Goal: Task Accomplishment & Management: Manage account settings

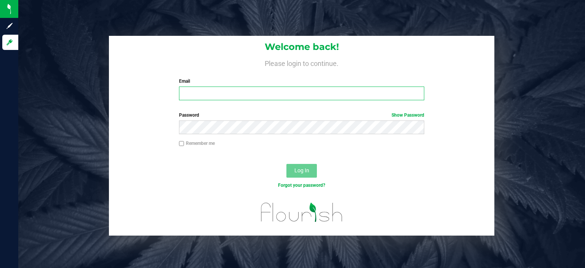
click at [188, 97] on input "Email" at bounding box center [302, 93] width 246 height 14
type input "[EMAIL_ADDRESS][DOMAIN_NAME]"
click at [287, 164] on button "Log In" at bounding box center [302, 171] width 30 height 14
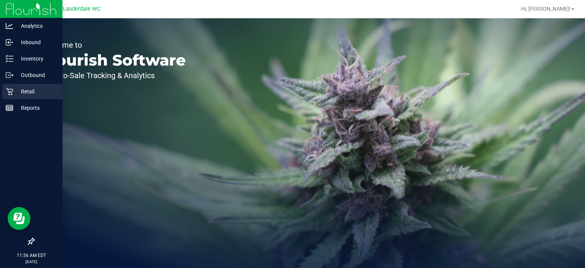
click at [11, 93] on icon at bounding box center [10, 92] width 8 height 8
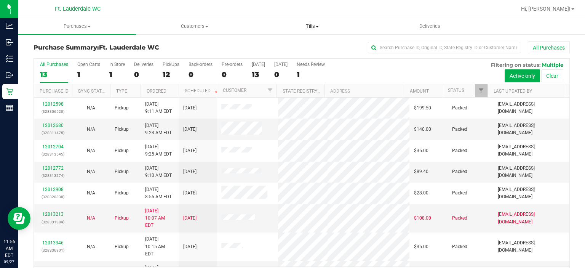
click at [311, 21] on uib-tab-heading "Tills Manage tills Reconcile e-payments" at bounding box center [312, 26] width 117 height 15
click at [275, 42] on li "Manage tills" at bounding box center [312, 46] width 118 height 9
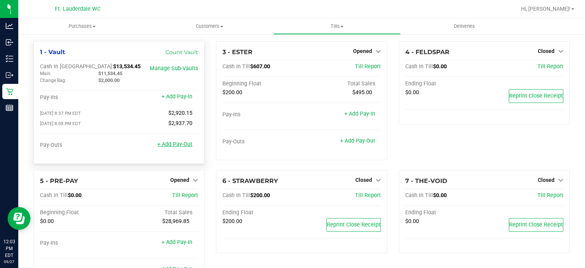
click at [182, 145] on link "+ Add Pay-Out" at bounding box center [174, 144] width 35 height 6
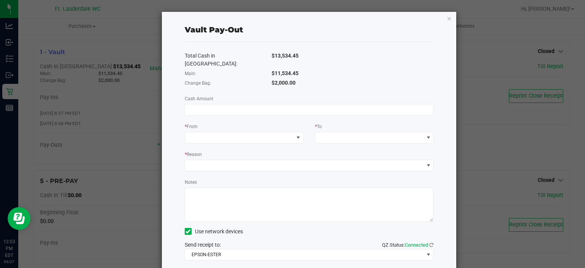
drag, startPoint x: 271, startPoint y: 64, endPoint x: 297, endPoint y: 63, distance: 26.0
click at [297, 69] on div "$11,534.45" at bounding box center [353, 73] width 174 height 8
copy span "11,534.45"
click at [235, 104] on input at bounding box center [309, 109] width 248 height 11
paste input "11534.45"
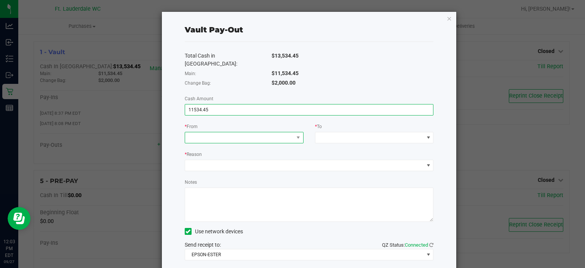
type input "$11,534.45"
click at [233, 132] on span at bounding box center [239, 137] width 109 height 11
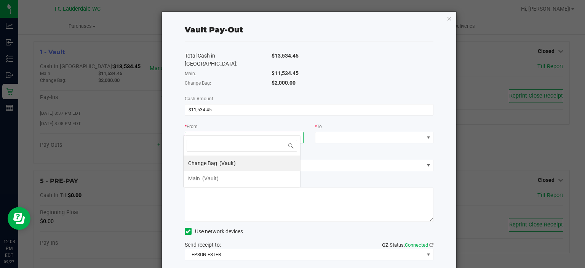
scroll to position [11, 117]
click at [210, 180] on span "(Vault)" at bounding box center [210, 178] width 16 height 6
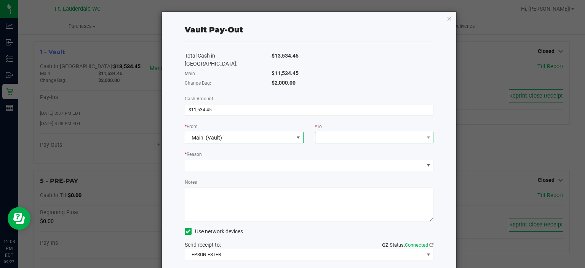
click at [331, 132] on span at bounding box center [369, 137] width 109 height 11
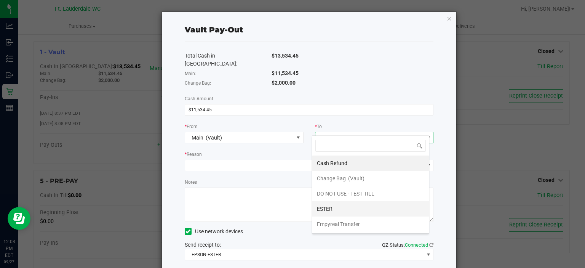
scroll to position [29, 0]
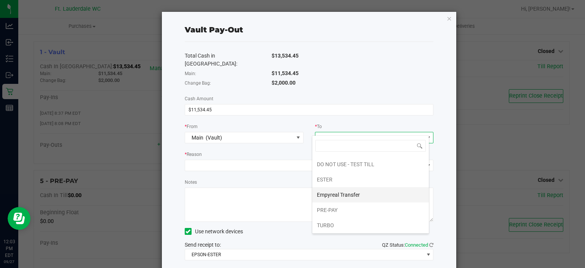
click at [340, 190] on div "Empyreal Transfer" at bounding box center [339, 195] width 44 height 14
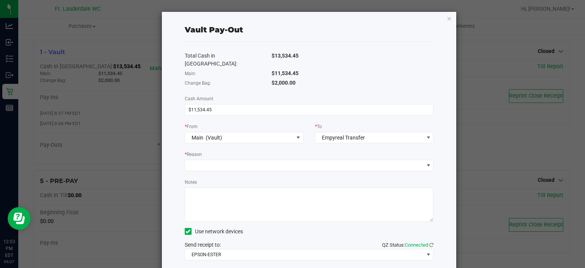
click at [306, 151] on div "* Reason" at bounding box center [309, 155] width 249 height 10
click at [251, 162] on span at bounding box center [304, 165] width 239 height 11
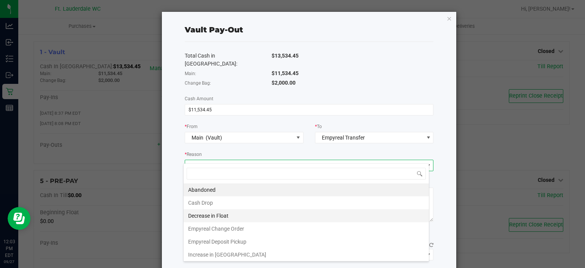
scroll to position [0, 0]
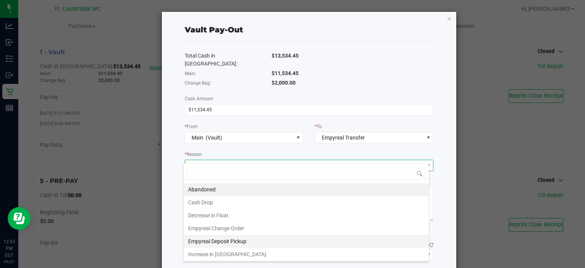
click at [240, 236] on li "Empyreal Deposit Pickup" at bounding box center [306, 241] width 245 height 13
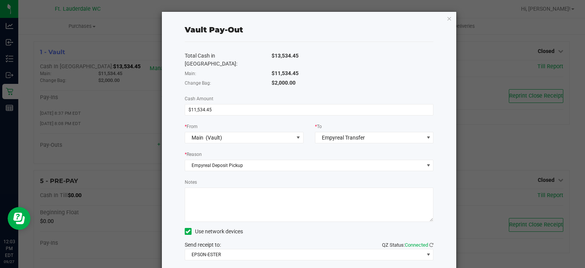
click at [234, 187] on textarea "Notes" at bounding box center [309, 204] width 249 height 34
paste textarea "11,534.45"
click at [348, 82] on div "Total Cash in Vault: $13,534.45 Main: $11,534.45 Change Bag: $2,000.00 Cash Amo…" at bounding box center [309, 155] width 249 height 227
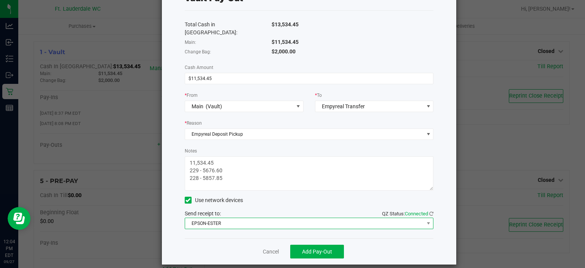
click at [266, 219] on span "EPSON-ESTER" at bounding box center [304, 223] width 239 height 11
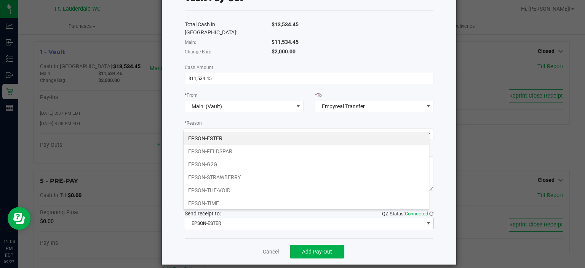
scroll to position [11, 246]
click at [266, 219] on span "EPSON-ESTER" at bounding box center [304, 223] width 239 height 11
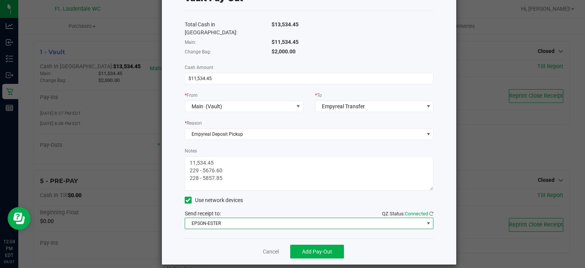
click at [256, 218] on span "EPSON-ESTER" at bounding box center [304, 223] width 239 height 11
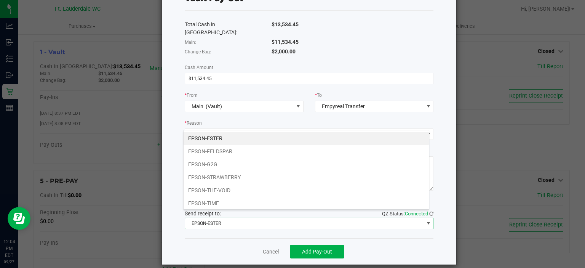
click at [226, 225] on div "Total Cash in Vault: $13,534.45 Main: $11,534.45 Change Bag: $2,000.00 Cash Amo…" at bounding box center [309, 124] width 249 height 227
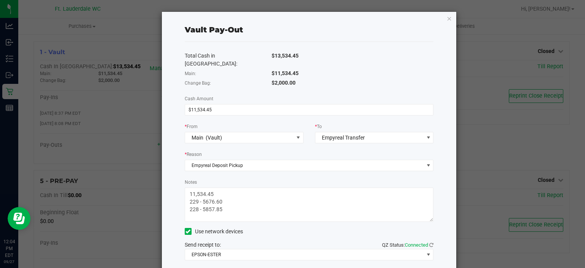
scroll to position [31, 0]
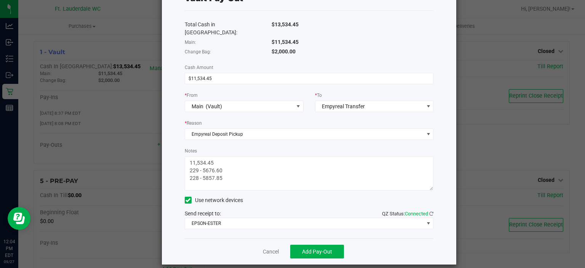
click at [244, 172] on textarea "Notes" at bounding box center [309, 173] width 249 height 34
type textarea "11,534.45 229 - 5676.60 228 - 5857.85 [DATE]"
click at [304, 246] on button "Add Pay-Out" at bounding box center [317, 252] width 54 height 14
click at [254, 251] on div "Dismiss Reprint Receipt" at bounding box center [309, 251] width 249 height 26
click at [263, 248] on link "Dismiss" at bounding box center [268, 252] width 18 height 8
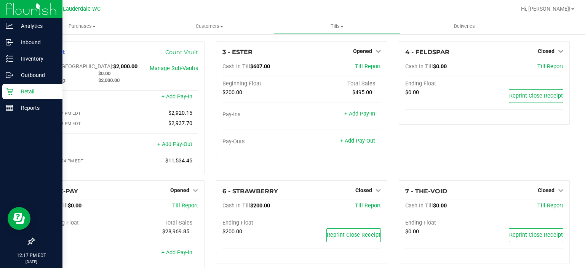
click at [29, 93] on p "Retail" at bounding box center [36, 91] width 46 height 9
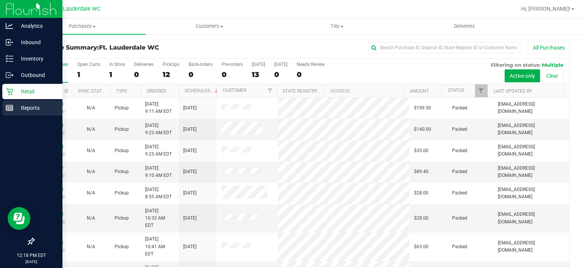
click at [0, 105] on link "Reports" at bounding box center [31, 108] width 62 height 16
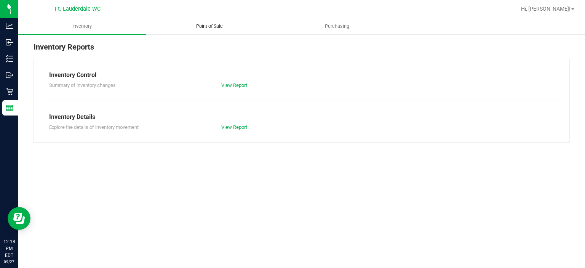
click at [207, 26] on span "Point of Sale" at bounding box center [209, 26] width 47 height 7
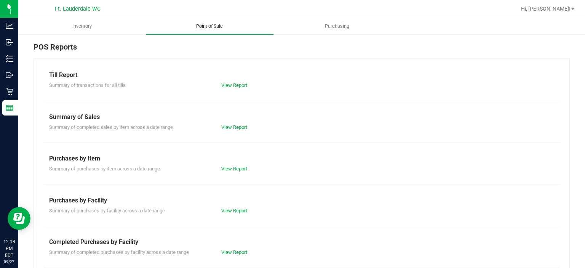
scroll to position [132, 0]
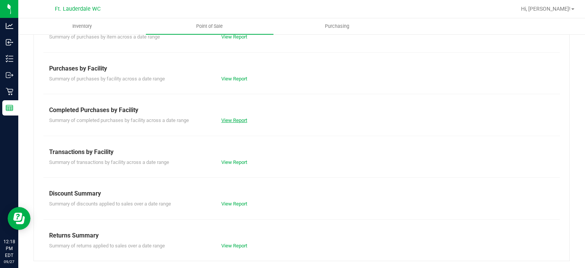
click at [229, 122] on link "View Report" at bounding box center [234, 120] width 26 height 6
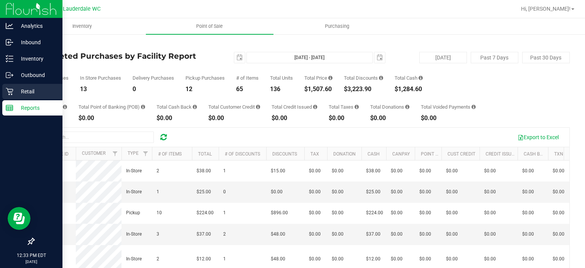
click at [5, 95] on div "Retail" at bounding box center [32, 91] width 60 height 15
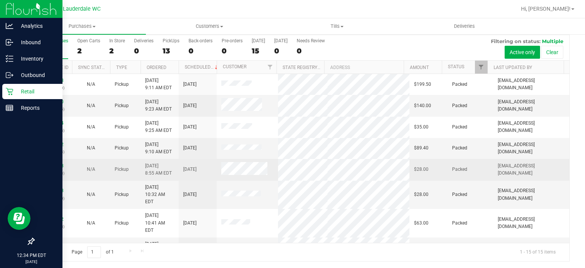
scroll to position [146, 0]
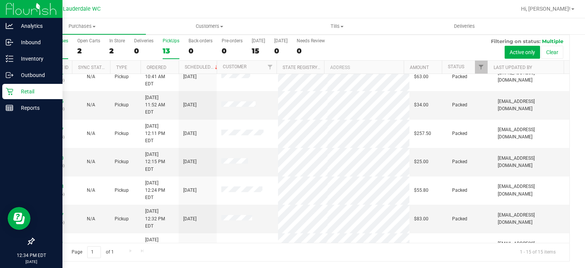
click at [166, 45] on label "PickUps 13" at bounding box center [171, 48] width 17 height 21
click at [0, 0] on input "PickUps 13" at bounding box center [0, 0] width 0 height 0
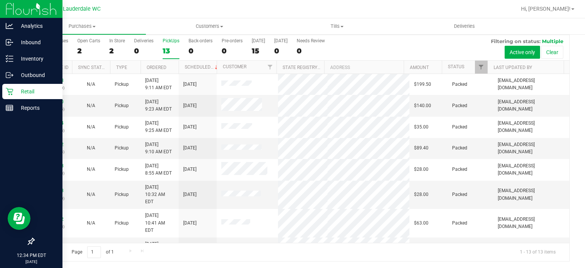
scroll to position [0, 0]
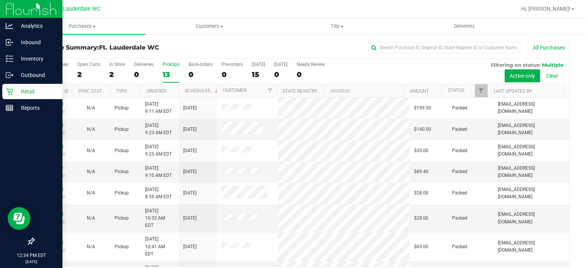
click at [224, 50] on div "All Purchases" at bounding box center [391, 47] width 358 height 13
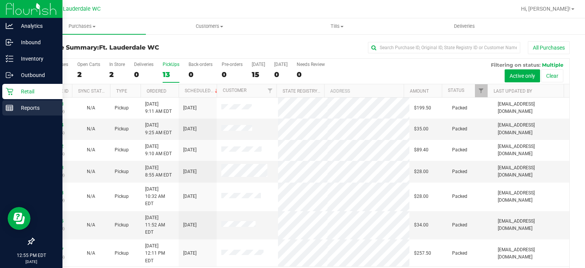
click at [10, 105] on icon at bounding box center [10, 108] width 8 height 8
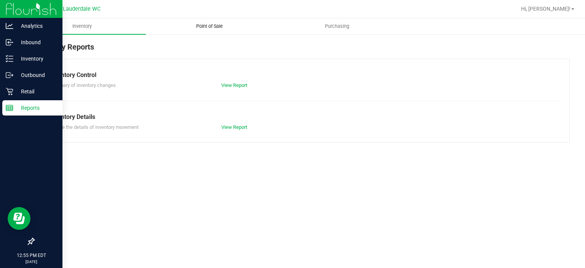
click at [210, 23] on span "Point of Sale" at bounding box center [209, 26] width 47 height 7
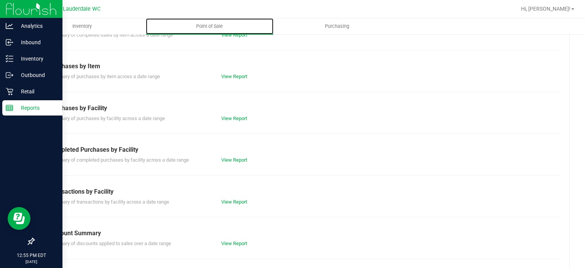
scroll to position [93, 0]
click at [235, 161] on link "View Report" at bounding box center [234, 160] width 26 height 6
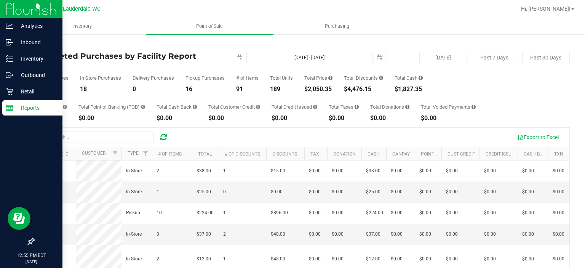
drag, startPoint x: 309, startPoint y: 90, endPoint x: 341, endPoint y: 90, distance: 31.3
click at [341, 90] on div "Total Purchases 34 In Store Purchases 18 Delivery Purchases 0 Pickup Purchases …" at bounding box center [302, 77] width 536 height 29
copy div "2,050.35"
click at [14, 93] on p "Retail" at bounding box center [36, 91] width 46 height 9
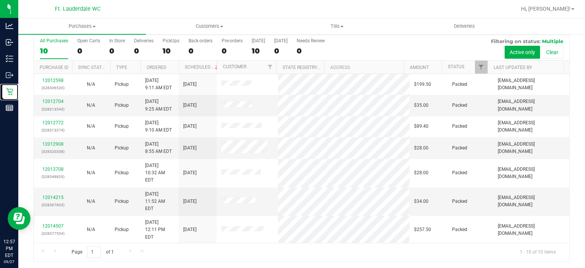
scroll to position [41, 0]
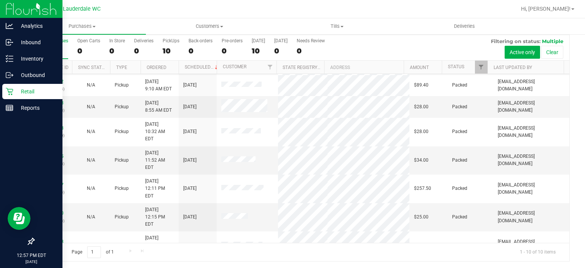
click at [10, 90] on icon at bounding box center [10, 92] width 8 height 8
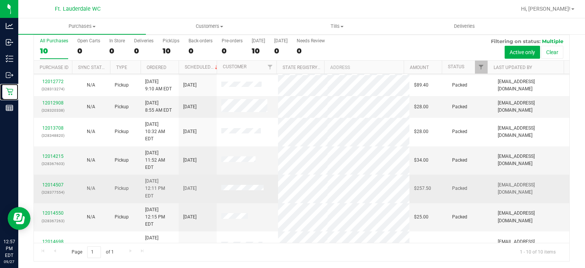
scroll to position [0, 0]
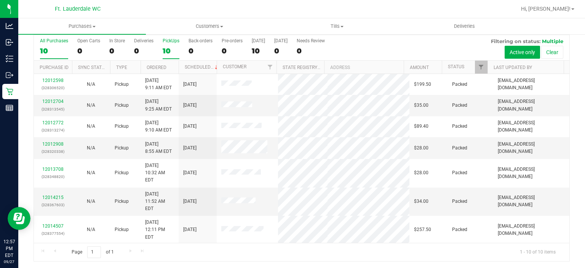
click at [168, 49] on div "10" at bounding box center [171, 50] width 17 height 9
click at [0, 0] on input "PickUps 10" at bounding box center [0, 0] width 0 height 0
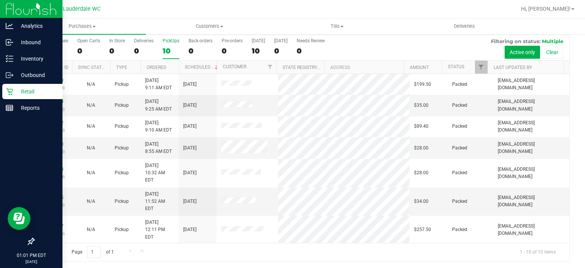
click at [17, 86] on div "Retail" at bounding box center [32, 91] width 60 height 15
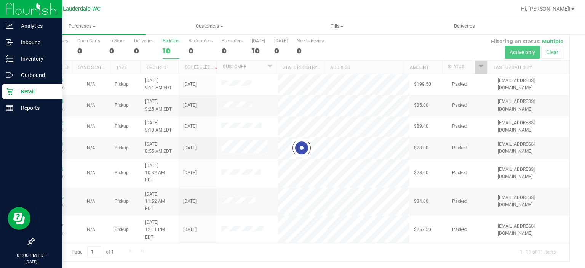
click at [20, 87] on p "Retail" at bounding box center [36, 91] width 46 height 9
click at [8, 94] on icon at bounding box center [10, 92] width 8 height 8
